Goal: Information Seeking & Learning: Compare options

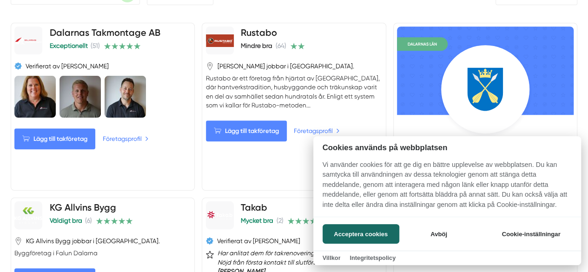
scroll to position [372, 0]
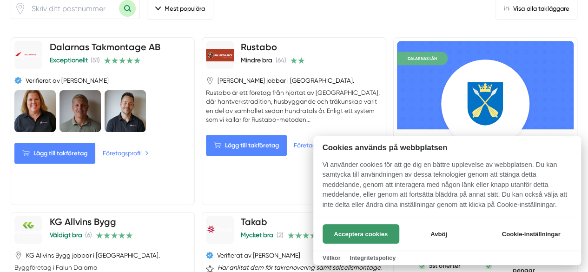
drag, startPoint x: 341, startPoint y: 231, endPoint x: 322, endPoint y: 226, distance: 19.7
click at [341, 231] on button "Acceptera cookies" at bounding box center [361, 234] width 77 height 20
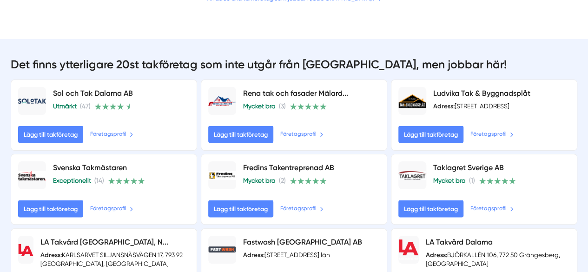
scroll to position [884, 0]
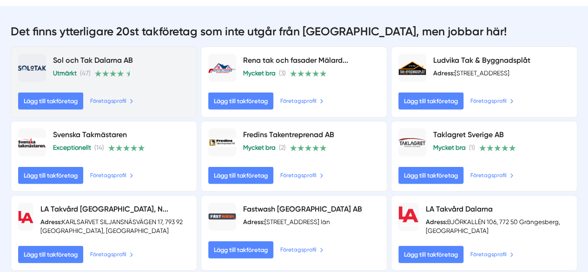
click at [91, 65] on link "Sol och Tak Dalarna AB" at bounding box center [93, 60] width 80 height 9
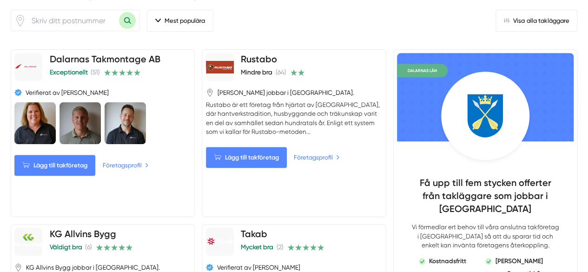
scroll to position [372, 0]
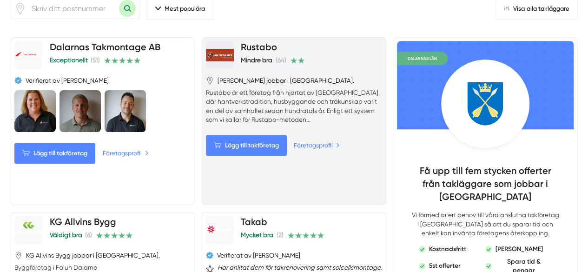
click at [257, 53] on link "Rustabo" at bounding box center [259, 46] width 36 height 11
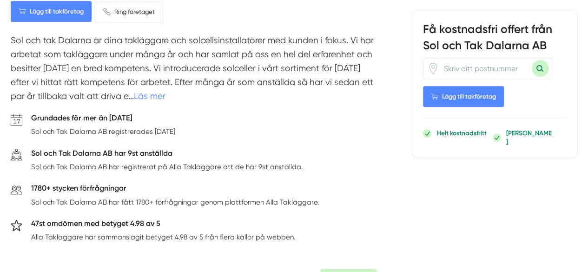
scroll to position [372, 0]
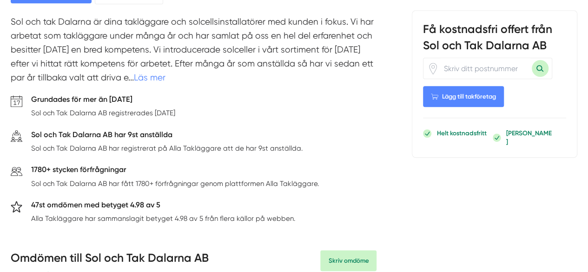
drag, startPoint x: 93, startPoint y: 13, endPoint x: 86, endPoint y: 86, distance: 73.3
click at [86, 86] on p "Sol och tak Dalarna är dina takläggare och solcellsinstallatörer med kunden i f…" at bounding box center [194, 52] width 367 height 74
click at [150, 83] on link "Läs mer" at bounding box center [150, 78] width 32 height 10
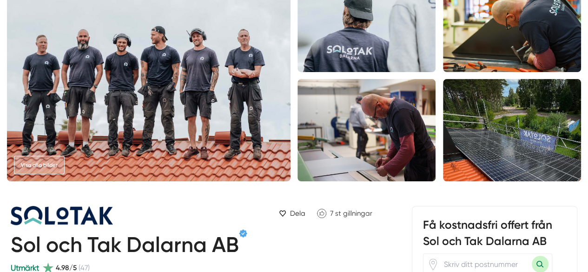
scroll to position [0, 0]
